Goal: Task Accomplishment & Management: Manage account settings

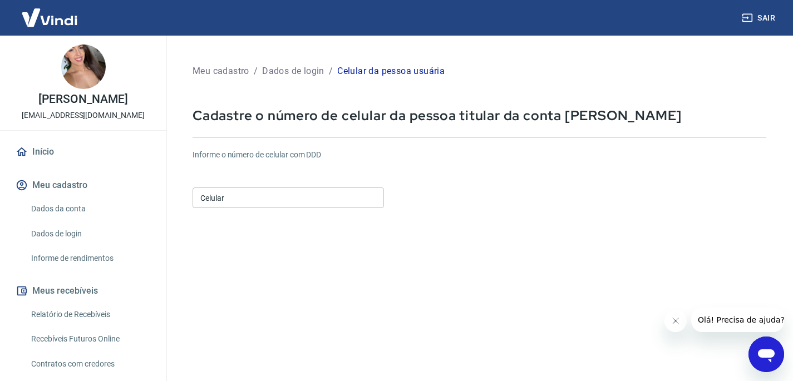
click at [323, 203] on input "Celular" at bounding box center [288, 198] width 191 height 21
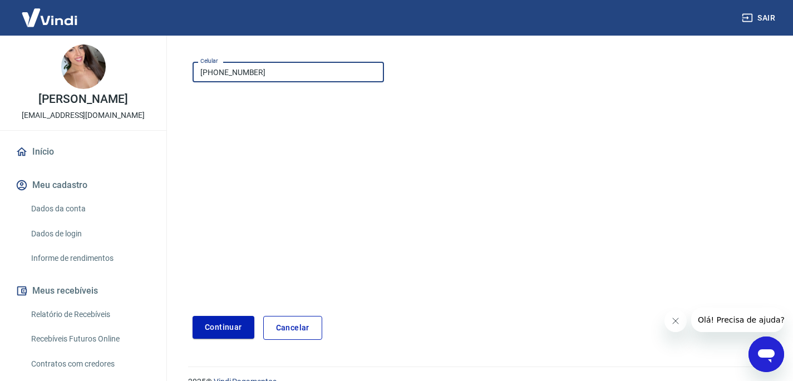
scroll to position [139, 0]
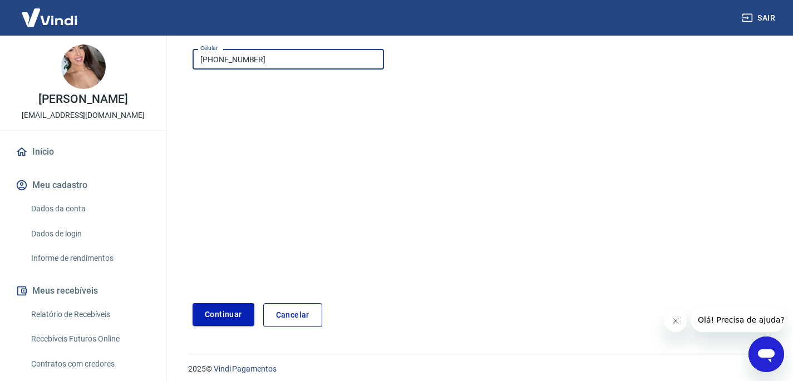
type input "[PHONE_NUMBER]"
click at [234, 315] on button "Continuar" at bounding box center [224, 314] width 62 height 23
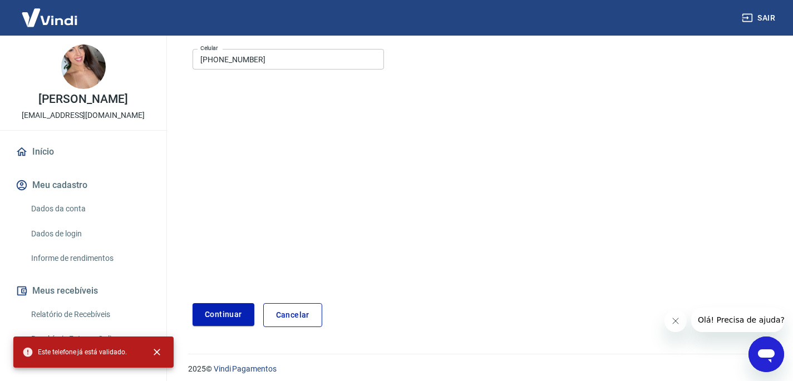
click at [298, 318] on link "Cancelar" at bounding box center [292, 315] width 59 height 24
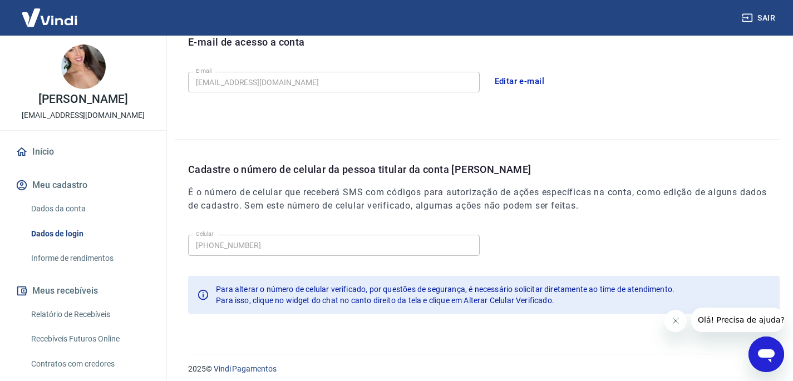
click at [70, 208] on link "Dados da conta" at bounding box center [90, 209] width 126 height 23
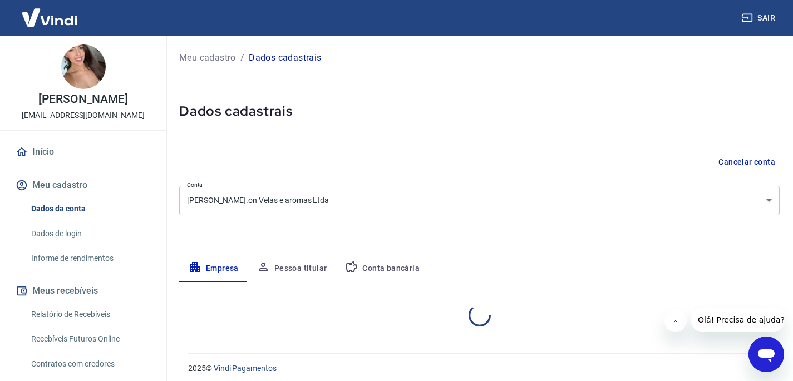
select select "SP"
select select "business"
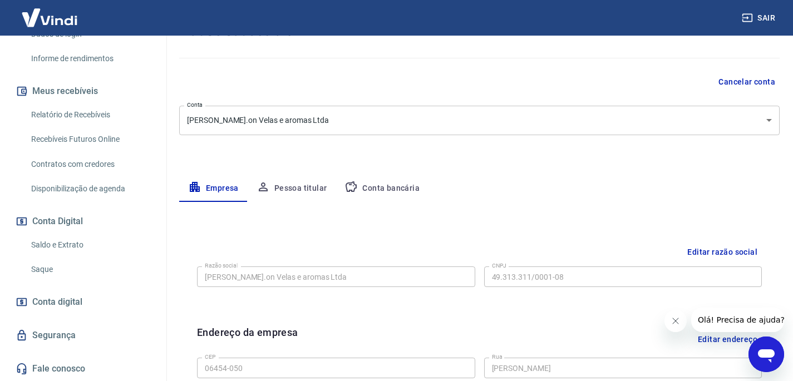
scroll to position [83, 0]
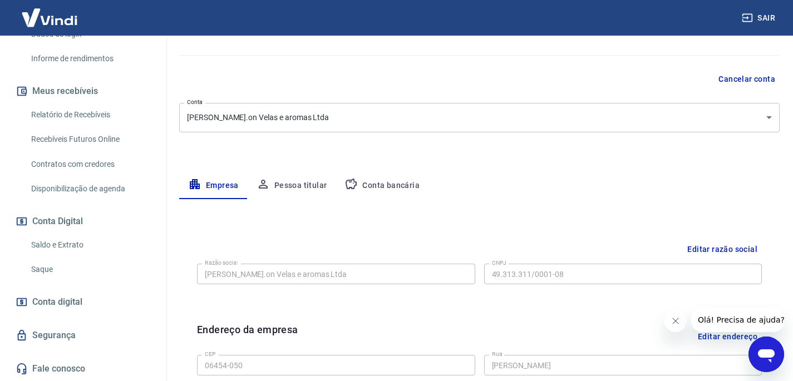
click at [59, 244] on link "Saldo e Extrato" at bounding box center [90, 245] width 126 height 23
